Goal: Task Accomplishment & Management: Manage account settings

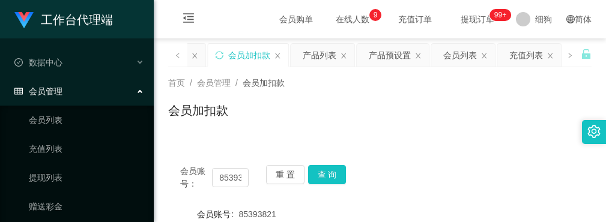
scroll to position [156, 0]
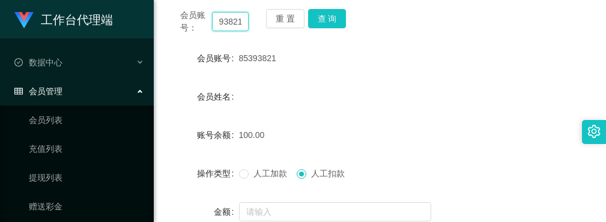
drag, startPoint x: 218, startPoint y: 22, endPoint x: 357, endPoint y: 25, distance: 138.7
click at [356, 25] on div "会员账号： 85393821 重 置 查 询" at bounding box center [379, 21] width 423 height 25
paste input "chanel"
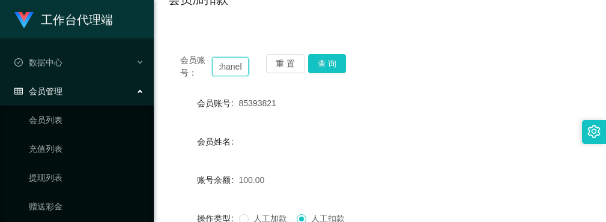
scroll to position [96, 0]
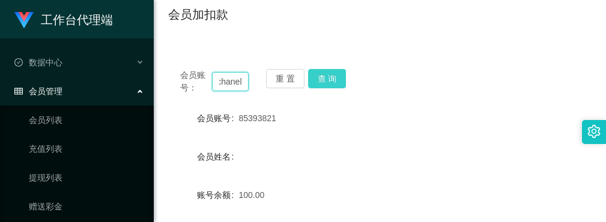
type input "chanel"
click at [323, 76] on button "查 询" at bounding box center [327, 78] width 38 height 19
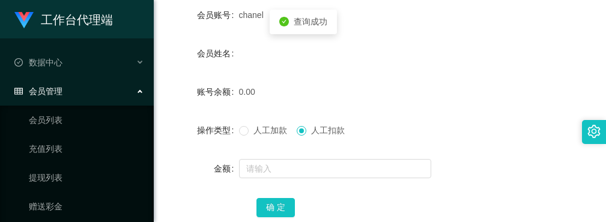
scroll to position [276, 0]
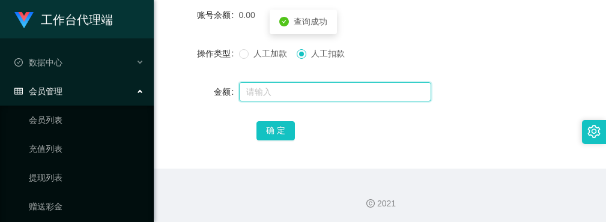
click at [264, 93] on input "text" at bounding box center [335, 91] width 192 height 19
click at [271, 95] on input "text" at bounding box center [335, 91] width 192 height 19
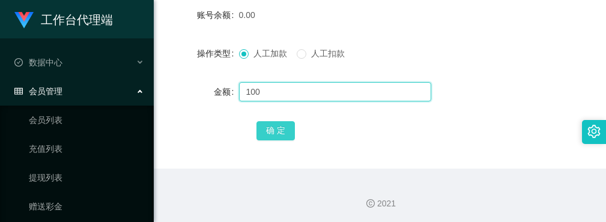
type input "100"
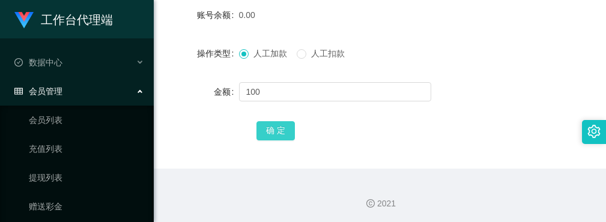
click at [282, 130] on button "确 定" at bounding box center [275, 130] width 38 height 19
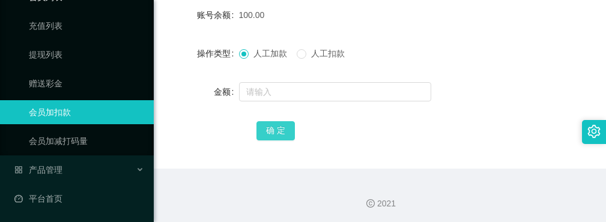
scroll to position [124, 0]
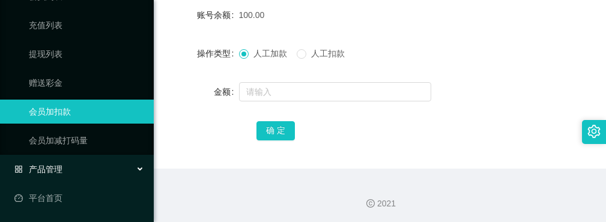
click at [76, 163] on div "产品管理" at bounding box center [77, 169] width 154 height 24
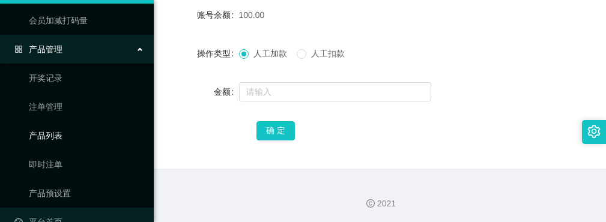
scroll to position [268, 0]
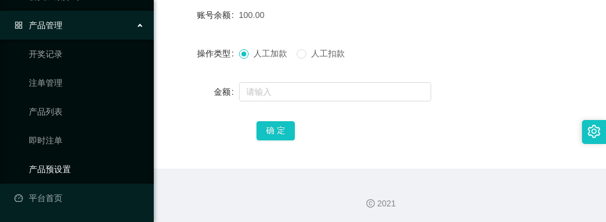
click at [64, 169] on link "产品预设置" at bounding box center [86, 169] width 115 height 24
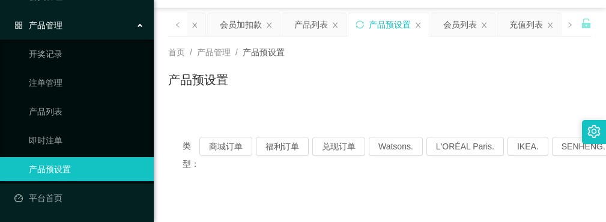
scroll to position [60, 0]
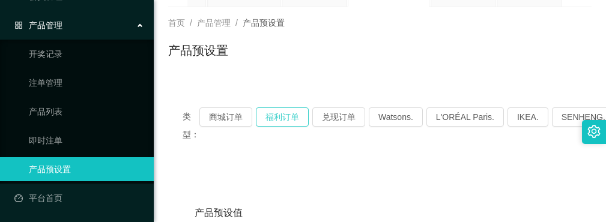
click at [283, 116] on button "福利订单" at bounding box center [282, 116] width 53 height 19
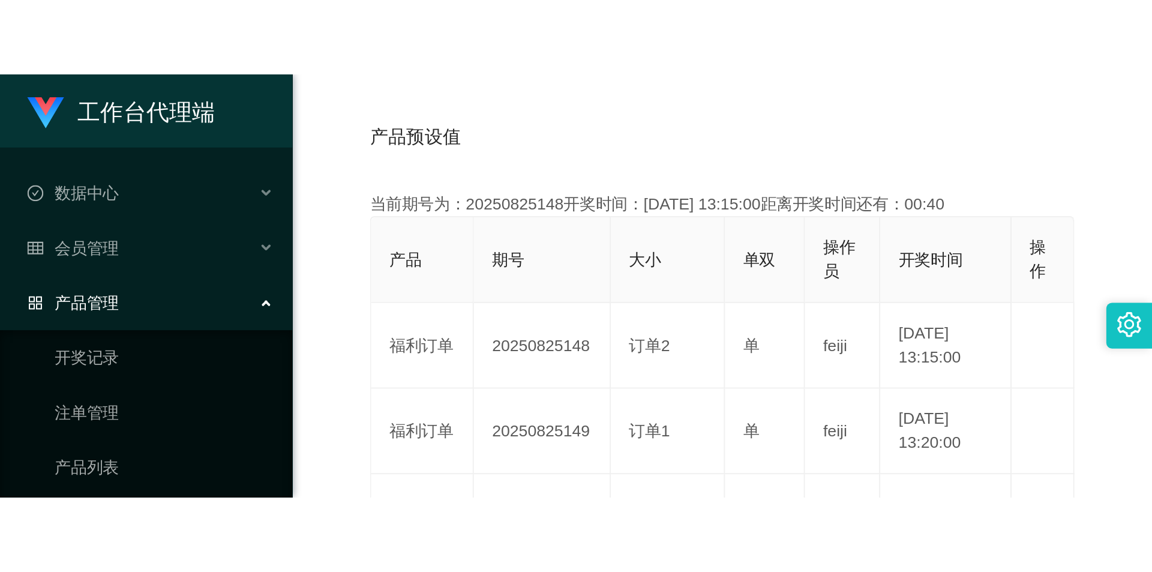
scroll to position [191, 0]
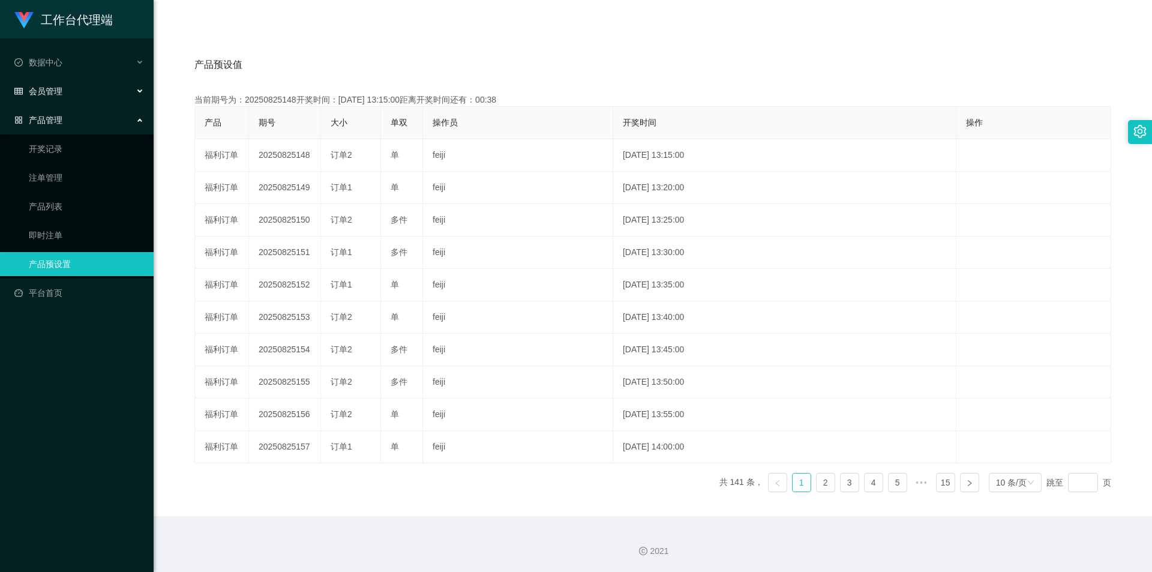
click at [67, 89] on div "会员管理" at bounding box center [77, 91] width 154 height 24
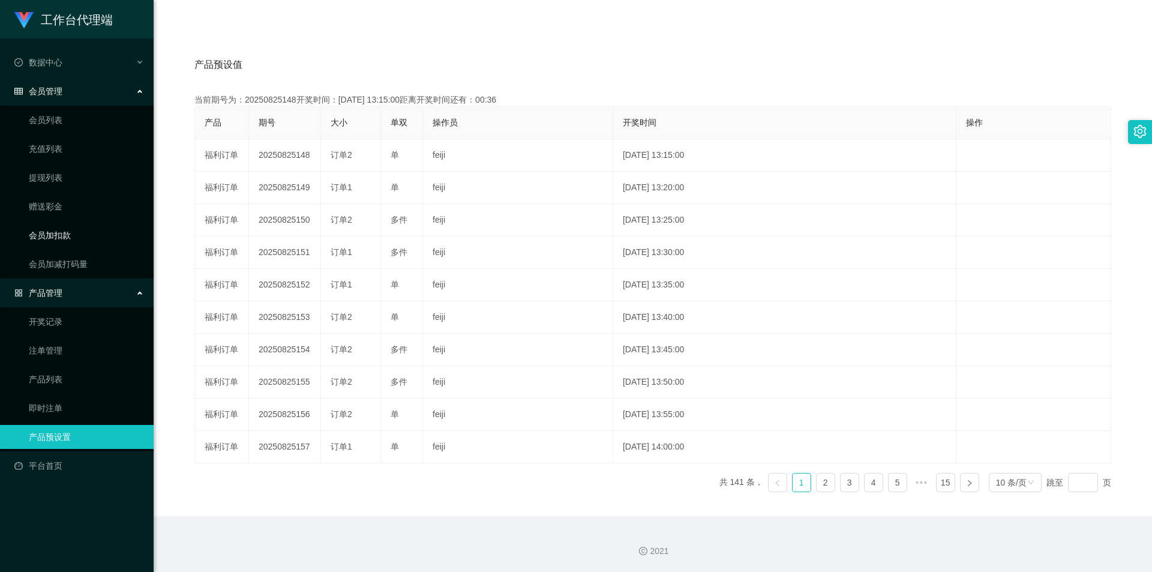
click at [37, 221] on link "会员加扣款" at bounding box center [86, 235] width 115 height 24
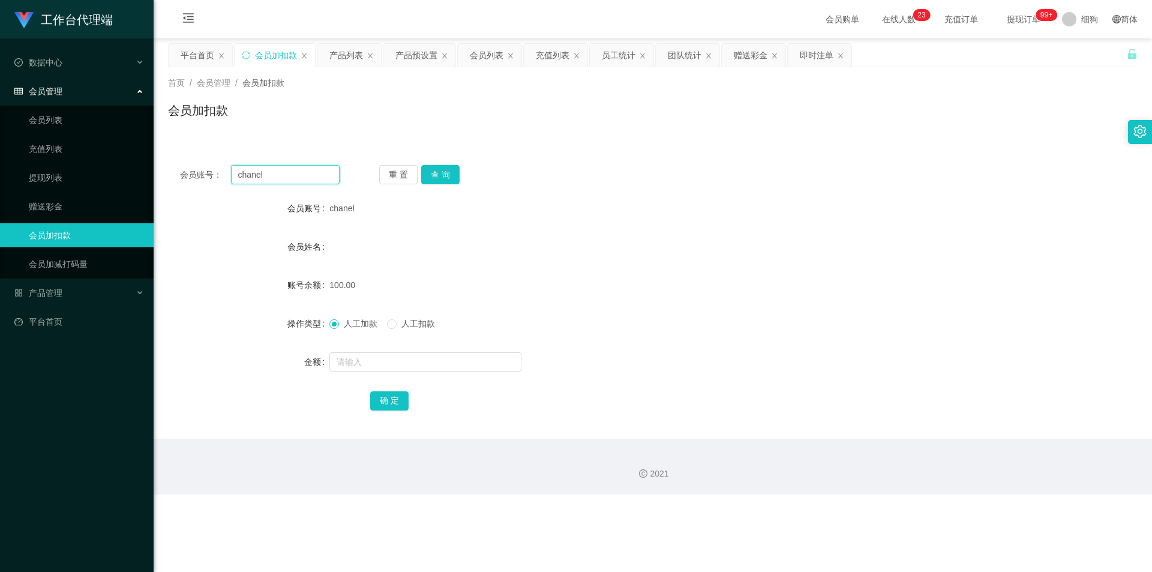
click at [306, 173] on input "chanel" at bounding box center [285, 174] width 109 height 19
click at [440, 175] on button "查 询" at bounding box center [440, 174] width 38 height 19
click at [440, 175] on div "重 置 查 询" at bounding box center [459, 174] width 160 height 19
click at [440, 175] on button "查 询" at bounding box center [440, 174] width 38 height 19
click at [440, 175] on div "重 置 查 询" at bounding box center [459, 174] width 160 height 19
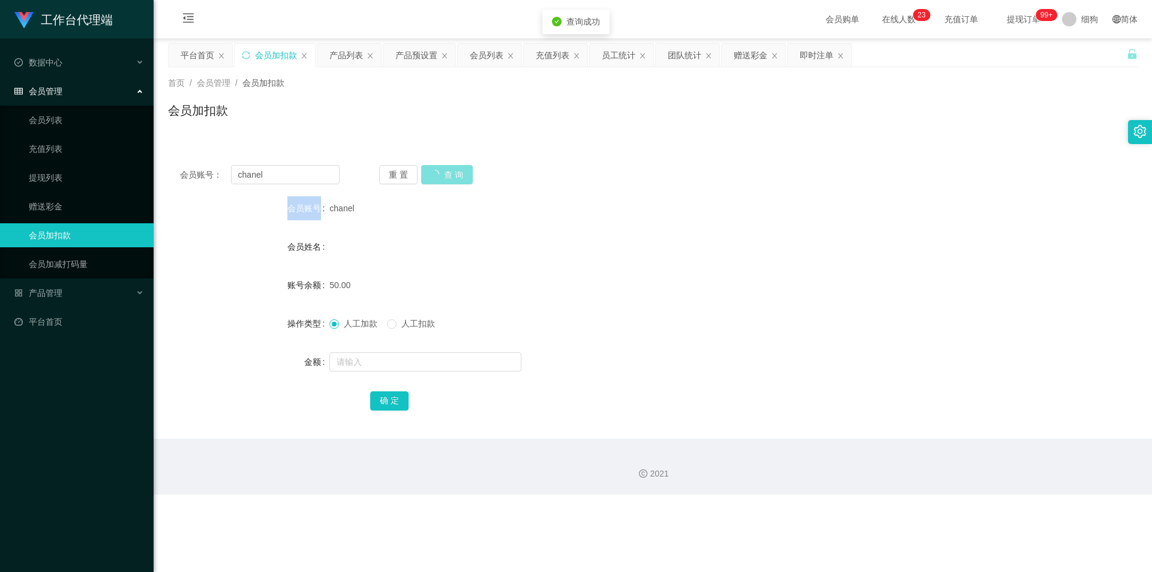
click at [440, 175] on div "重 置 查 询" at bounding box center [459, 174] width 160 height 19
click at [383, 221] on input "text" at bounding box center [425, 361] width 192 height 19
type input "100"
drag, startPoint x: 363, startPoint y: 356, endPoint x: 307, endPoint y: 355, distance: 56.4
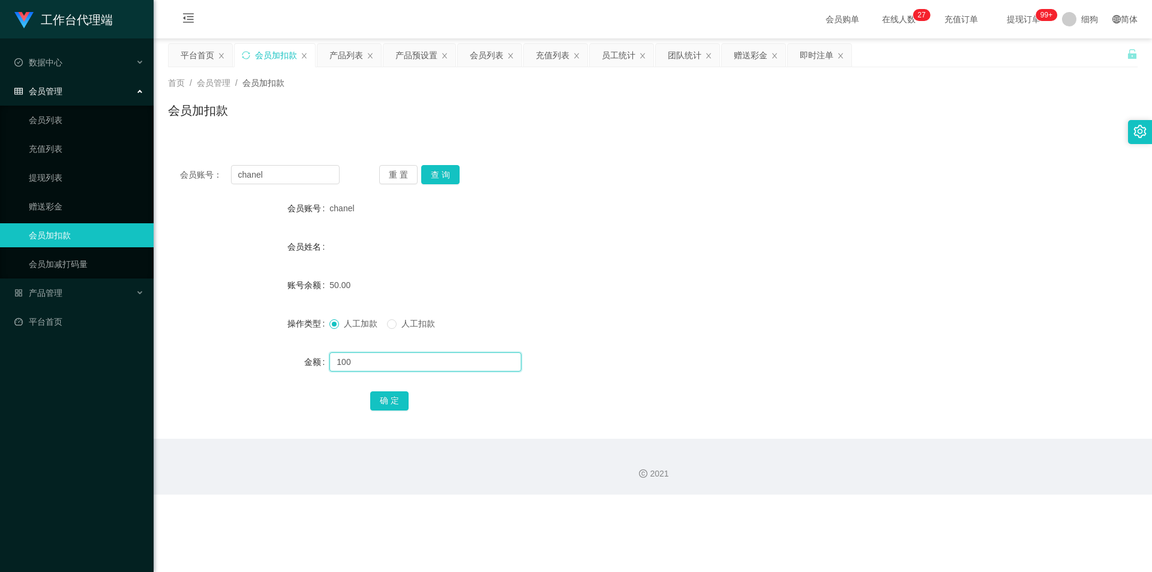
click at [307, 221] on div "金额 100" at bounding box center [653, 362] width 970 height 24
click at [485, 221] on div "2021" at bounding box center [652, 473] width 979 height 13
